Goal: Transaction & Acquisition: Purchase product/service

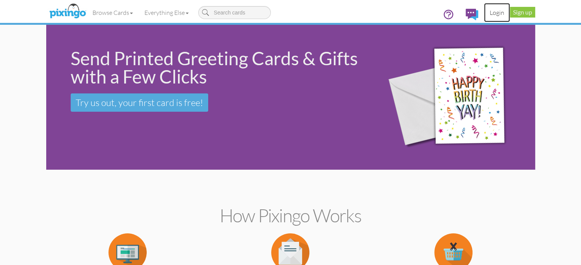
click at [510, 13] on link "Login" at bounding box center [497, 12] width 26 height 19
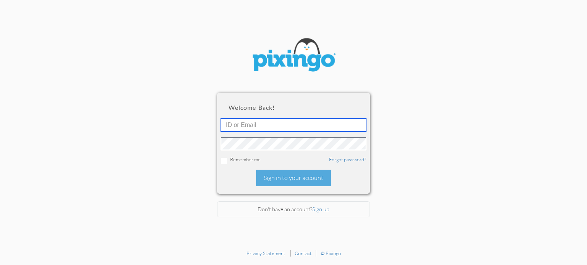
type input "[PERSON_NAME][EMAIL_ADDRESS][DOMAIN_NAME]"
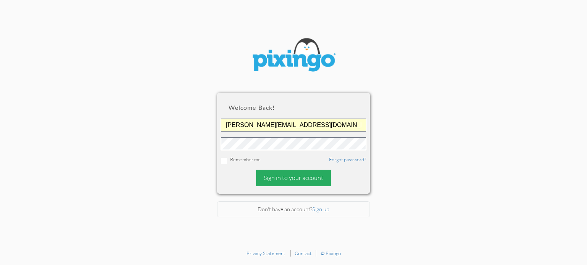
click at [281, 177] on div "Sign in to your account" at bounding box center [293, 178] width 75 height 16
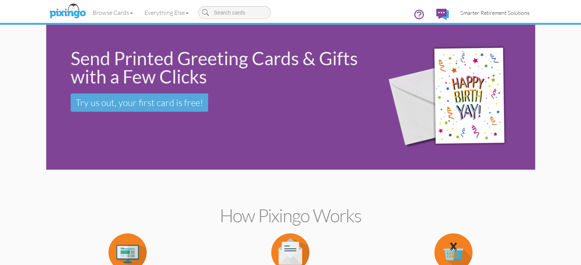
click at [529, 13] on span "Smarter Retirement Solutions" at bounding box center [494, 13] width 69 height 6
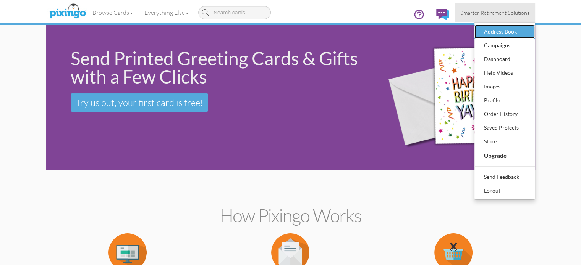
click at [527, 33] on div "Address Book" at bounding box center [504, 31] width 45 height 11
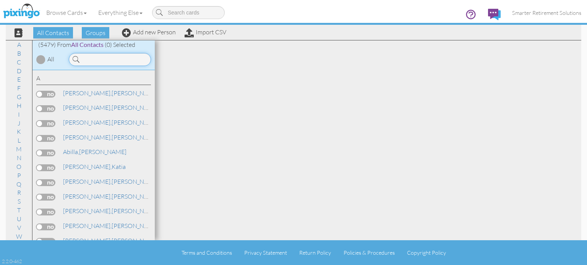
click at [106, 61] on input at bounding box center [110, 59] width 82 height 13
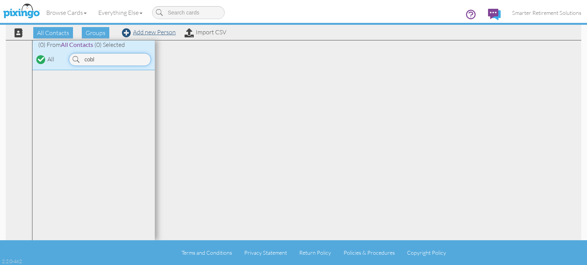
type input "cobl"
click at [139, 32] on link "Add new Person" at bounding box center [149, 32] width 54 height 8
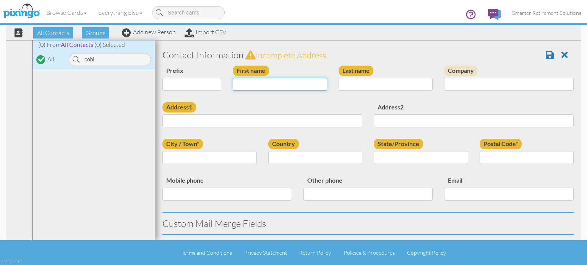
click at [243, 84] on input "First name" at bounding box center [280, 84] width 94 height 13
type input "Bill"
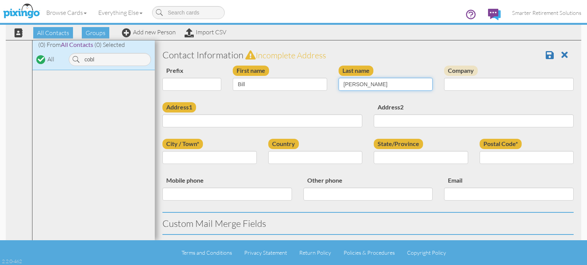
type input "[PERSON_NAME]"
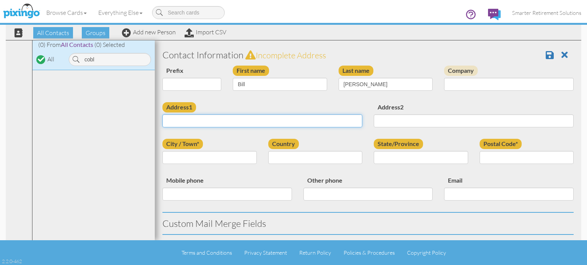
paste input "[STREET_ADDRESS][PERSON_NAME][US_STATE]"
type input "[STREET_ADDRESS][PERSON_NAME][US_STATE]"
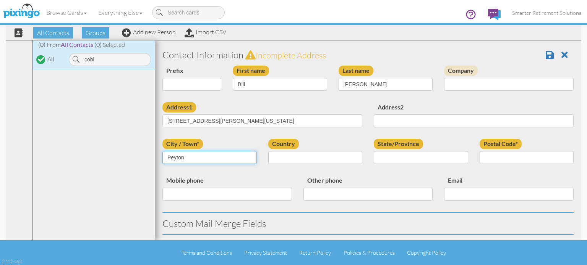
type input "Peyton"
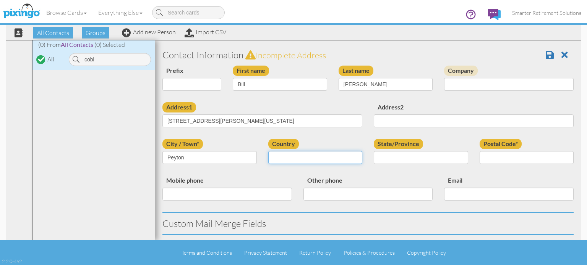
select select "object:18088"
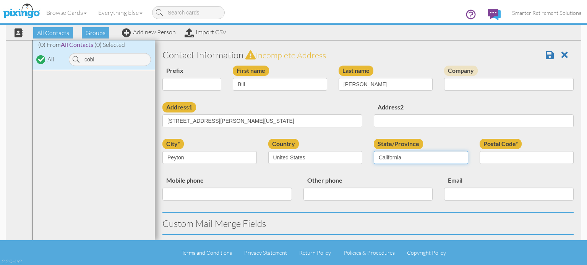
select select "object:18342"
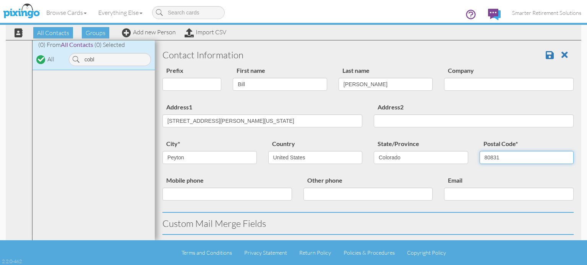
type input "80831"
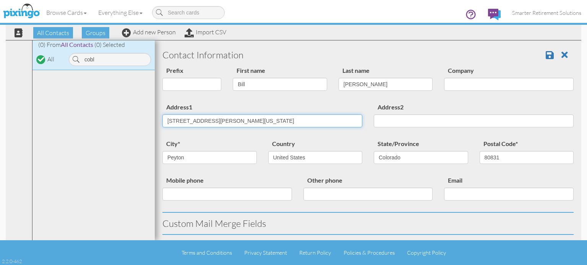
drag, startPoint x: 220, startPoint y: 120, endPoint x: 330, endPoint y: 119, distance: 110.0
click at [328, 119] on input "[STREET_ADDRESS][PERSON_NAME][US_STATE]" at bounding box center [262, 121] width 200 height 13
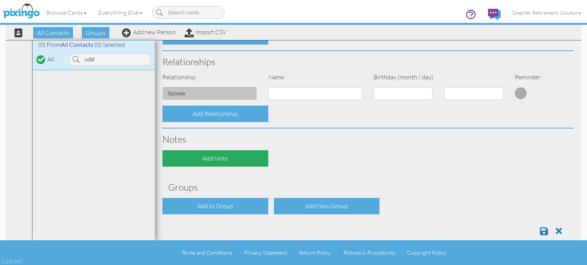
scroll to position [292, 0]
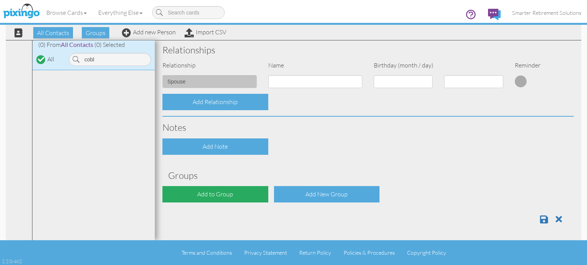
type input "[STREET_ADDRESS][PERSON_NAME]"
click at [207, 195] on div "Add to Group" at bounding box center [215, 194] width 106 height 16
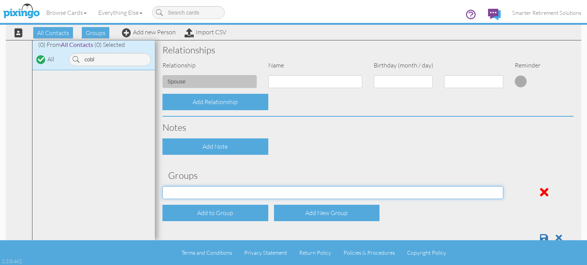
click at [207, 191] on select "[DATE] SMARTER FEDS OSD DMEA [US_STATE] [DATE] BOP Onsite 08/12 [US_STATE] Regi…" at bounding box center [332, 192] width 341 height 13
select select "object:18406"
click at [162, 186] on select "[DATE] SMARTER FEDS OSD DMEA [US_STATE] [DATE] BOP Onsite 08/12 [US_STATE] Regi…" at bounding box center [332, 192] width 341 height 13
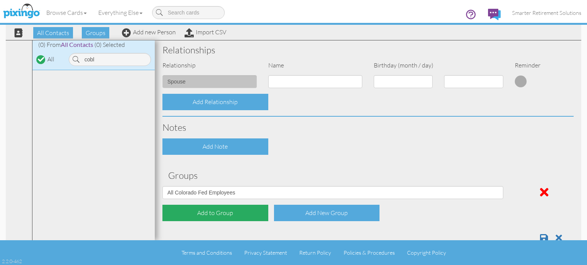
click at [197, 213] on div "Add to Group" at bounding box center [215, 213] width 106 height 16
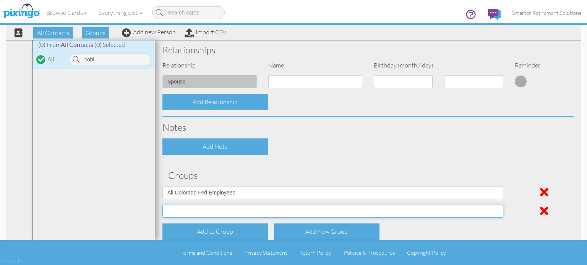
click at [197, 210] on select "[DATE] SMARTER FEDS OSD DMEA [US_STATE] [DATE] BOP Onsite 08/12 [US_STATE] Regi…" at bounding box center [332, 211] width 341 height 13
select select "object:18458"
click at [162, 205] on select "[DATE] SMARTER FEDS OSD DMEA [US_STATE] [DATE] BOP Onsite 08/12 [US_STATE] Regi…" at bounding box center [332, 211] width 341 height 13
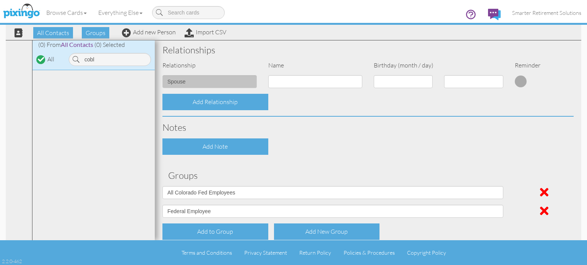
click at [403, 154] on div "Contact Information Prefix Dr. Mr. Mrs. First name [PERSON_NAME] Last name [PER…" at bounding box center [367, 9] width 411 height 515
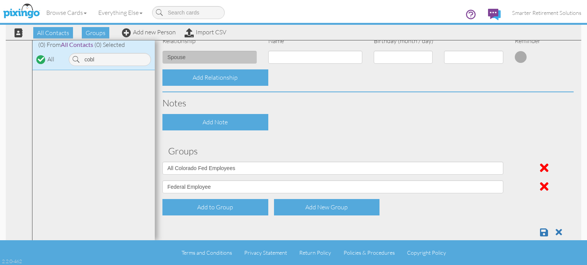
scroll to position [330, 0]
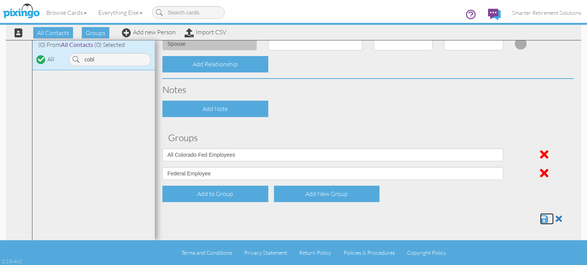
click at [540, 220] on span at bounding box center [544, 219] width 8 height 9
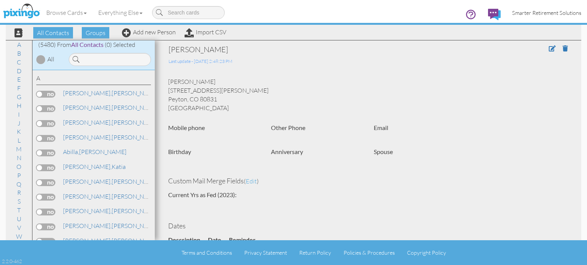
click at [553, 14] on span "Smarter Retirement Solutions" at bounding box center [546, 13] width 69 height 6
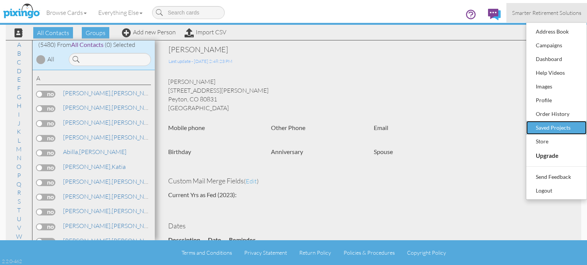
click at [548, 124] on div "Saved Projects" at bounding box center [555, 127] width 45 height 11
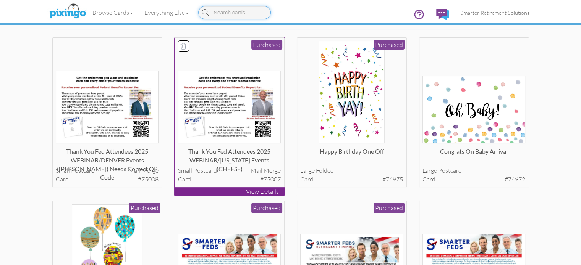
scroll to position [191, 0]
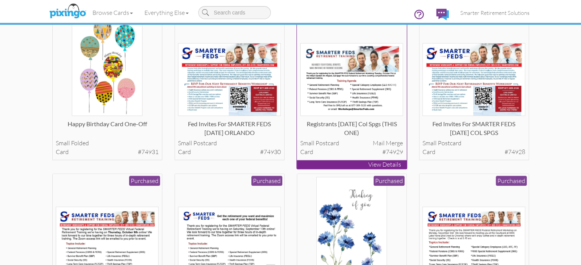
click at [333, 116] on img at bounding box center [351, 79] width 103 height 73
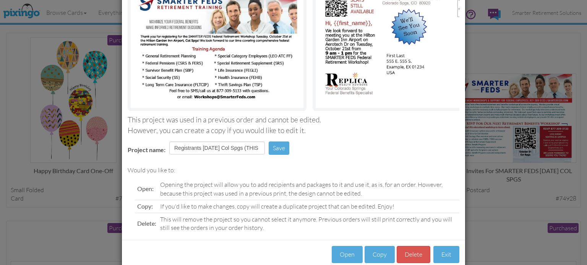
scroll to position [97, 0]
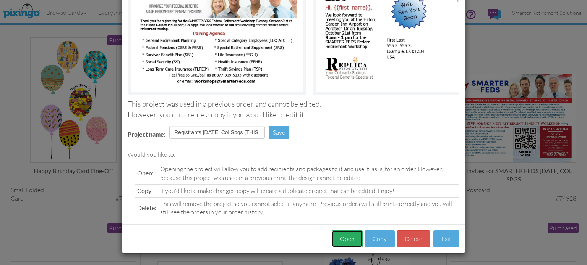
click at [340, 236] on button "Open" at bounding box center [346, 239] width 31 height 17
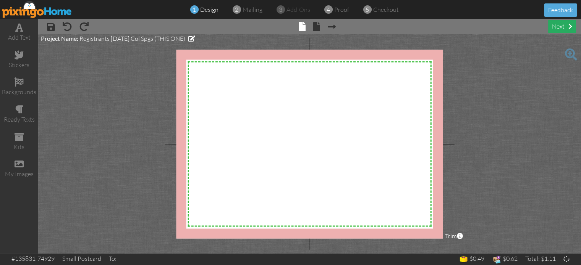
click at [554, 24] on div "next" at bounding box center [562, 26] width 28 height 13
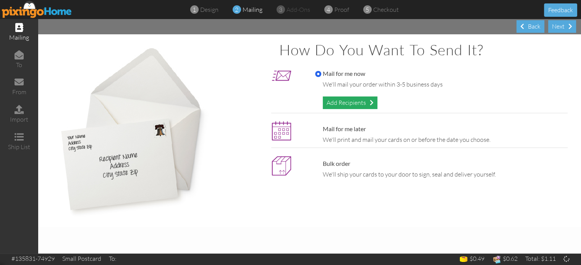
click at [353, 107] on div "Add Recipients" at bounding box center [350, 103] width 55 height 13
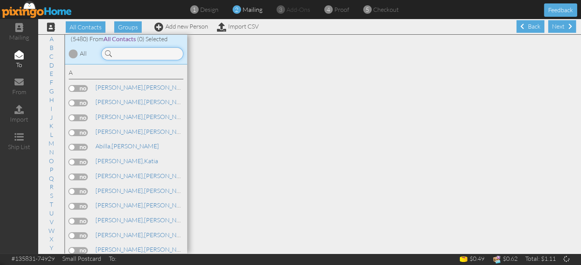
click at [170, 53] on input at bounding box center [142, 53] width 82 height 13
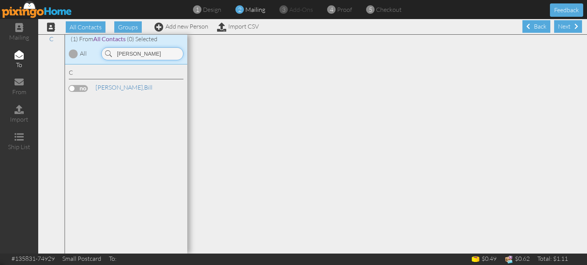
type input "coble"
click at [87, 88] on label at bounding box center [78, 88] width 19 height 7
click at [0, 0] on input "checkbox" at bounding box center [0, 0] width 0 height 0
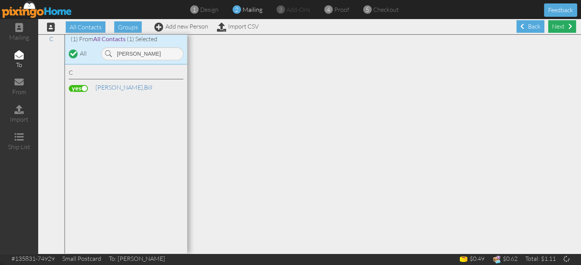
click at [548, 27] on div "Next" at bounding box center [562, 26] width 28 height 13
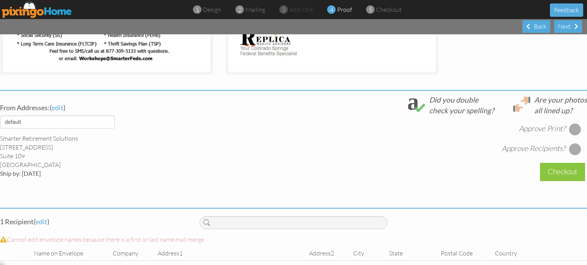
scroll to position [260, 0]
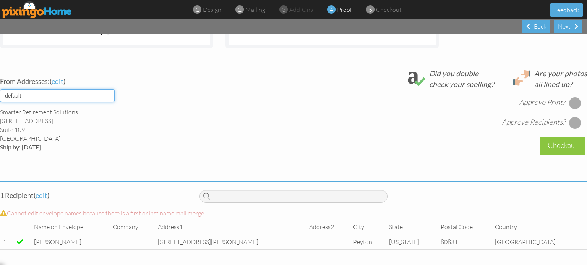
drag, startPoint x: 111, startPoint y: 90, endPoint x: 108, endPoint y: 94, distance: 6.0
click at [111, 90] on select "default HOME DENVER Team AUSTIN Team COL SPGS team ORLANDO Team Replica Wealth …" at bounding box center [57, 95] width 115 height 13
select select "object:29818"
click at [0, 89] on select "default HOME DENVER Team AUSTIN Team COL SPGS team ORLANDO Team Replica Wealth …" at bounding box center [57, 95] width 115 height 13
click at [569, 98] on div at bounding box center [575, 103] width 12 height 12
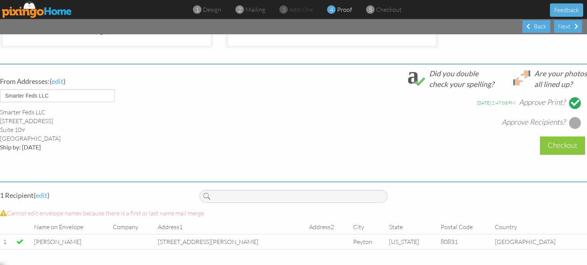
click at [569, 120] on div at bounding box center [575, 123] width 12 height 12
click at [565, 142] on div "Checkout" at bounding box center [562, 146] width 45 height 18
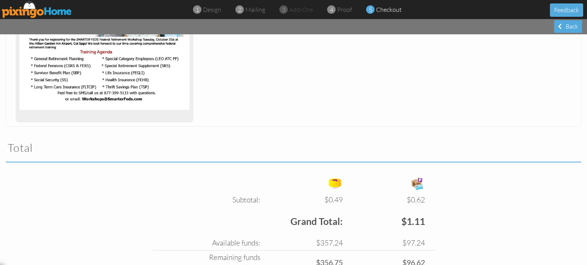
scroll to position [191, 0]
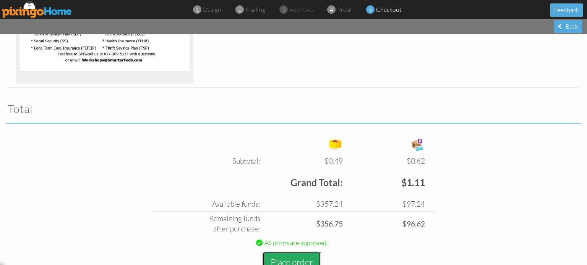
click at [302, 259] on button "Place order" at bounding box center [291, 262] width 58 height 21
